Goal: Task Accomplishment & Management: Use online tool/utility

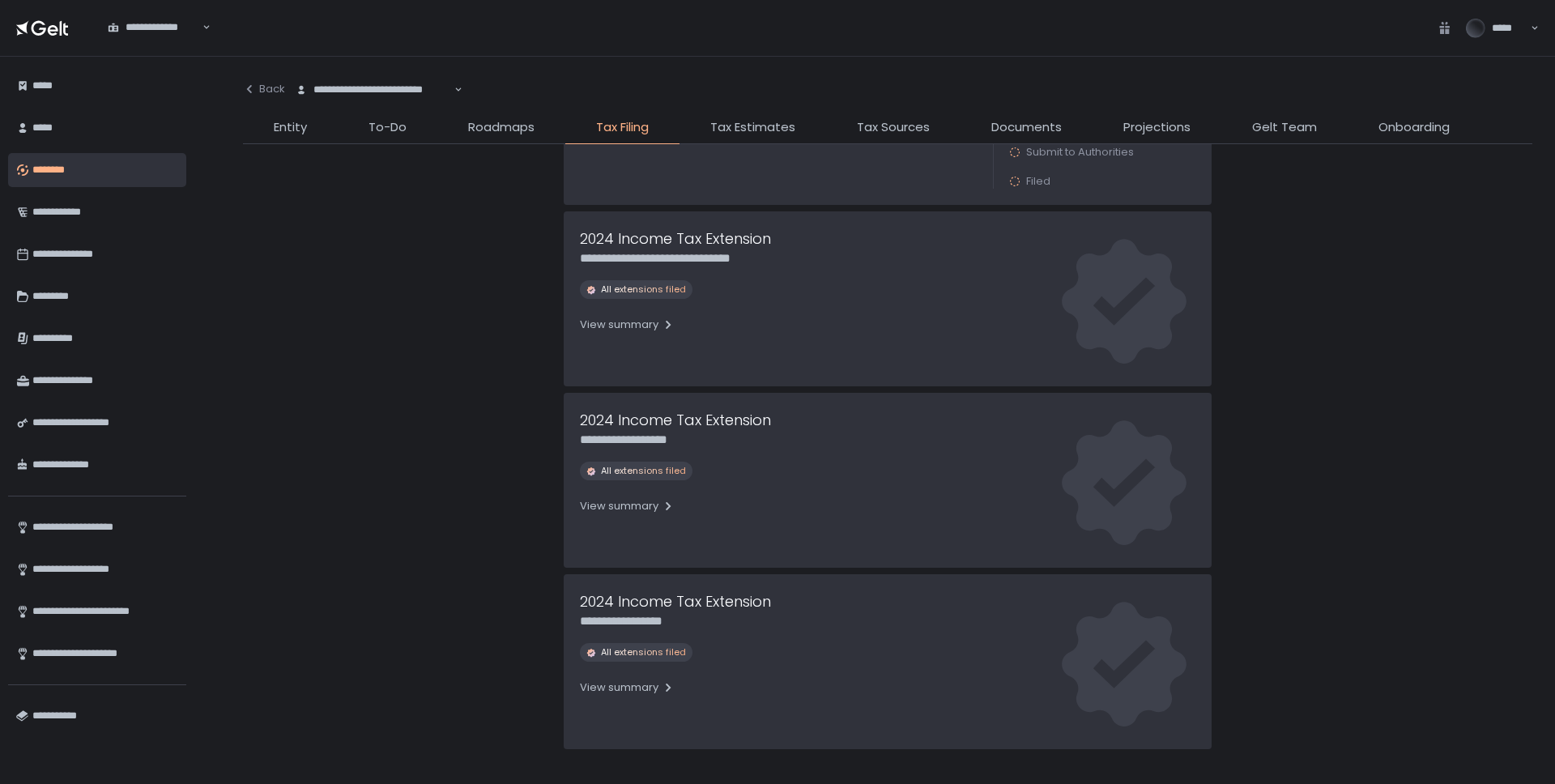
scroll to position [747, 0]
click at [618, 502] on div "View summary" at bounding box center [626, 505] width 95 height 15
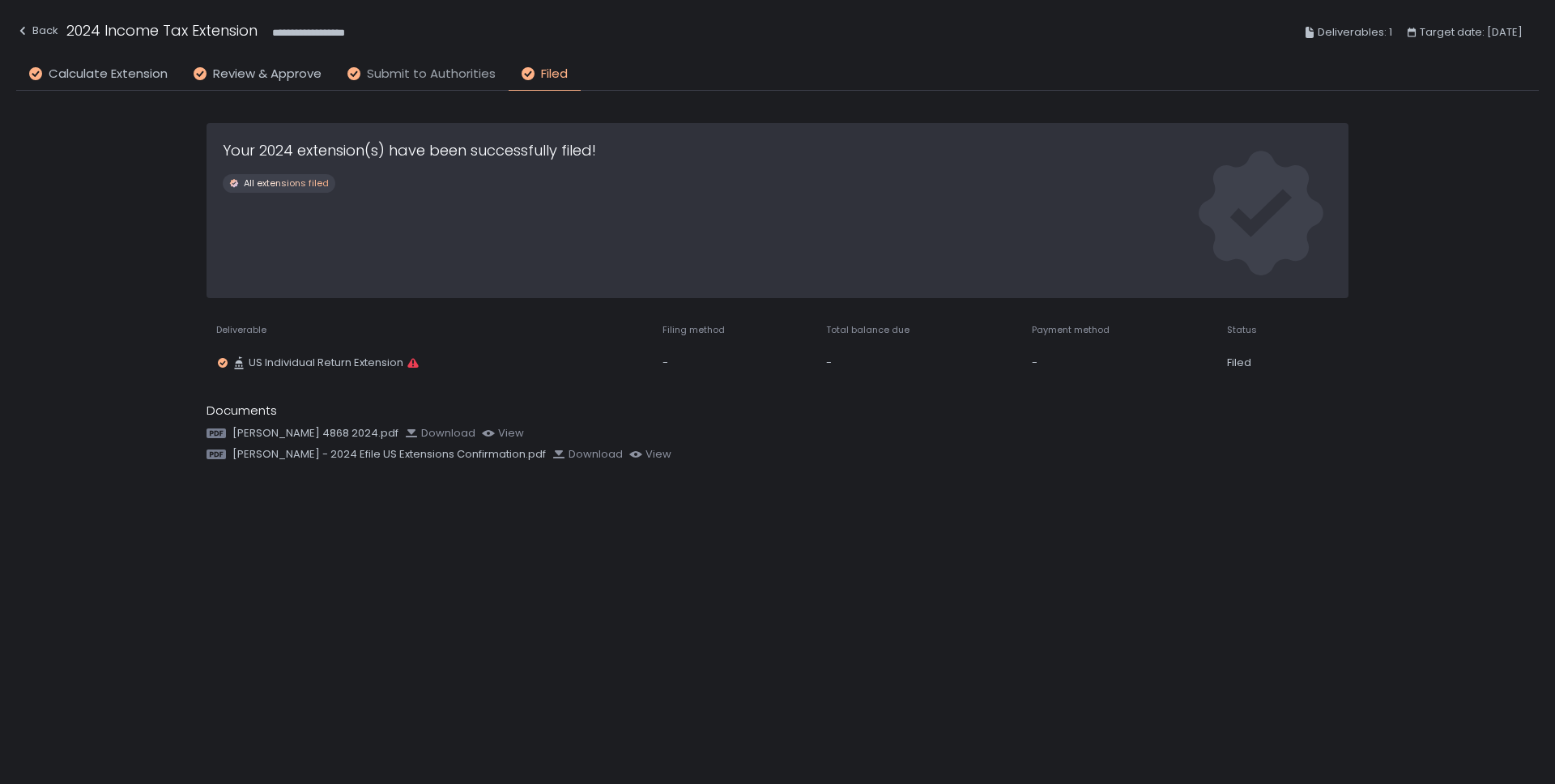
click at [413, 76] on span "Submit to Authorities" at bounding box center [431, 73] width 129 height 19
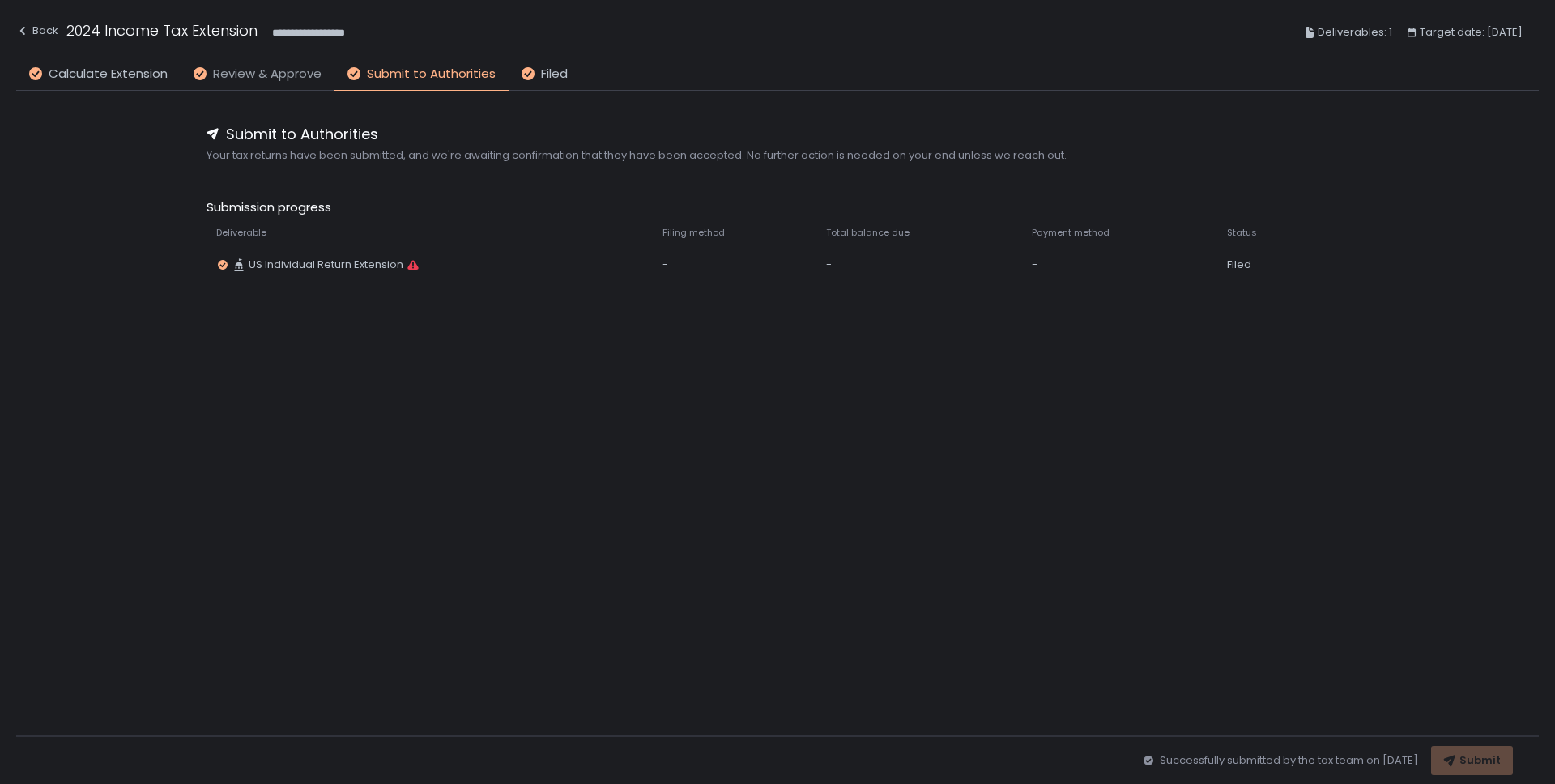
click at [280, 69] on span "Review & Approve" at bounding box center [266, 73] width 108 height 19
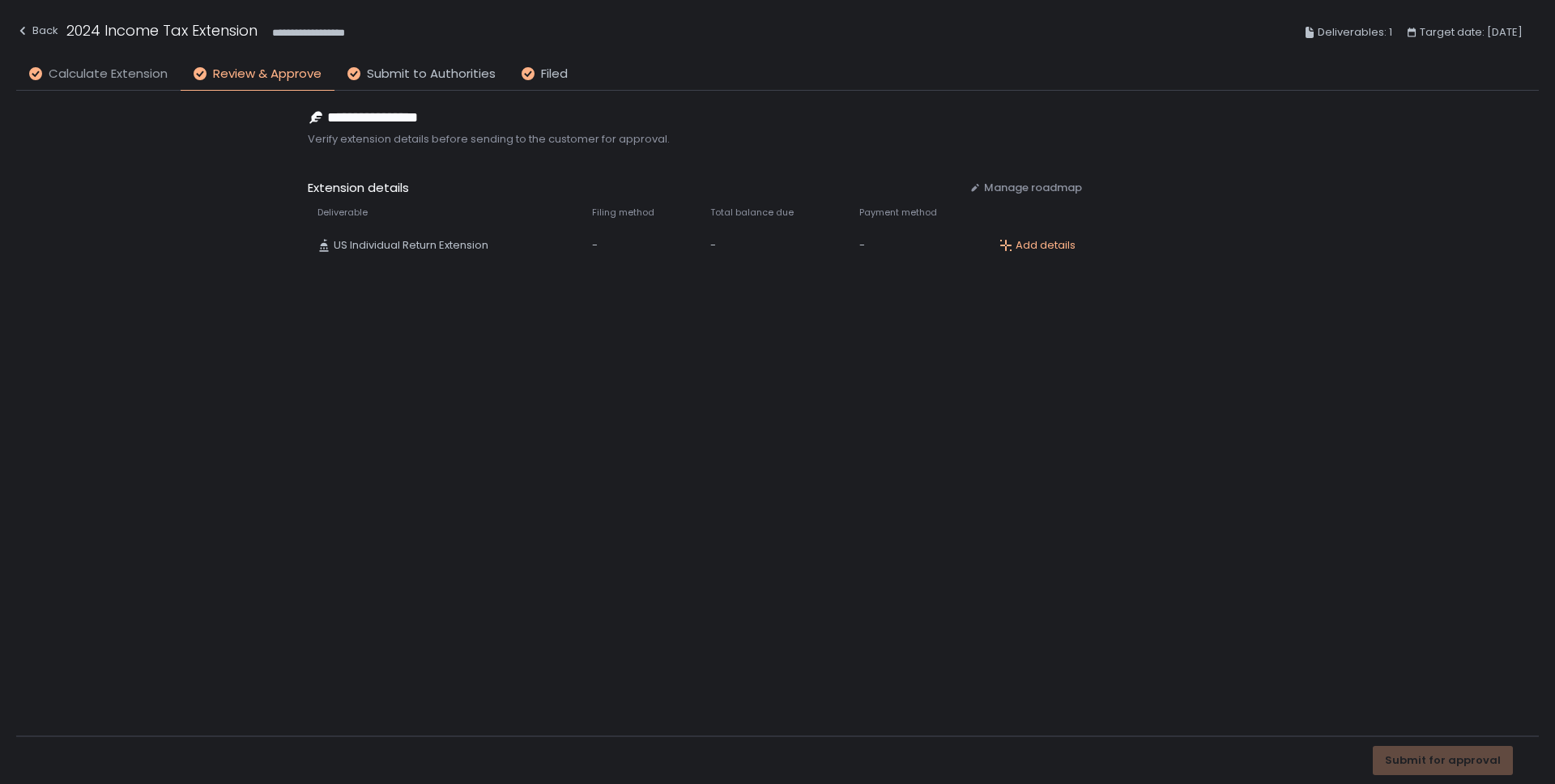
click at [93, 71] on span "Calculate Extension" at bounding box center [108, 73] width 119 height 19
